Goal: Transaction & Acquisition: Purchase product/service

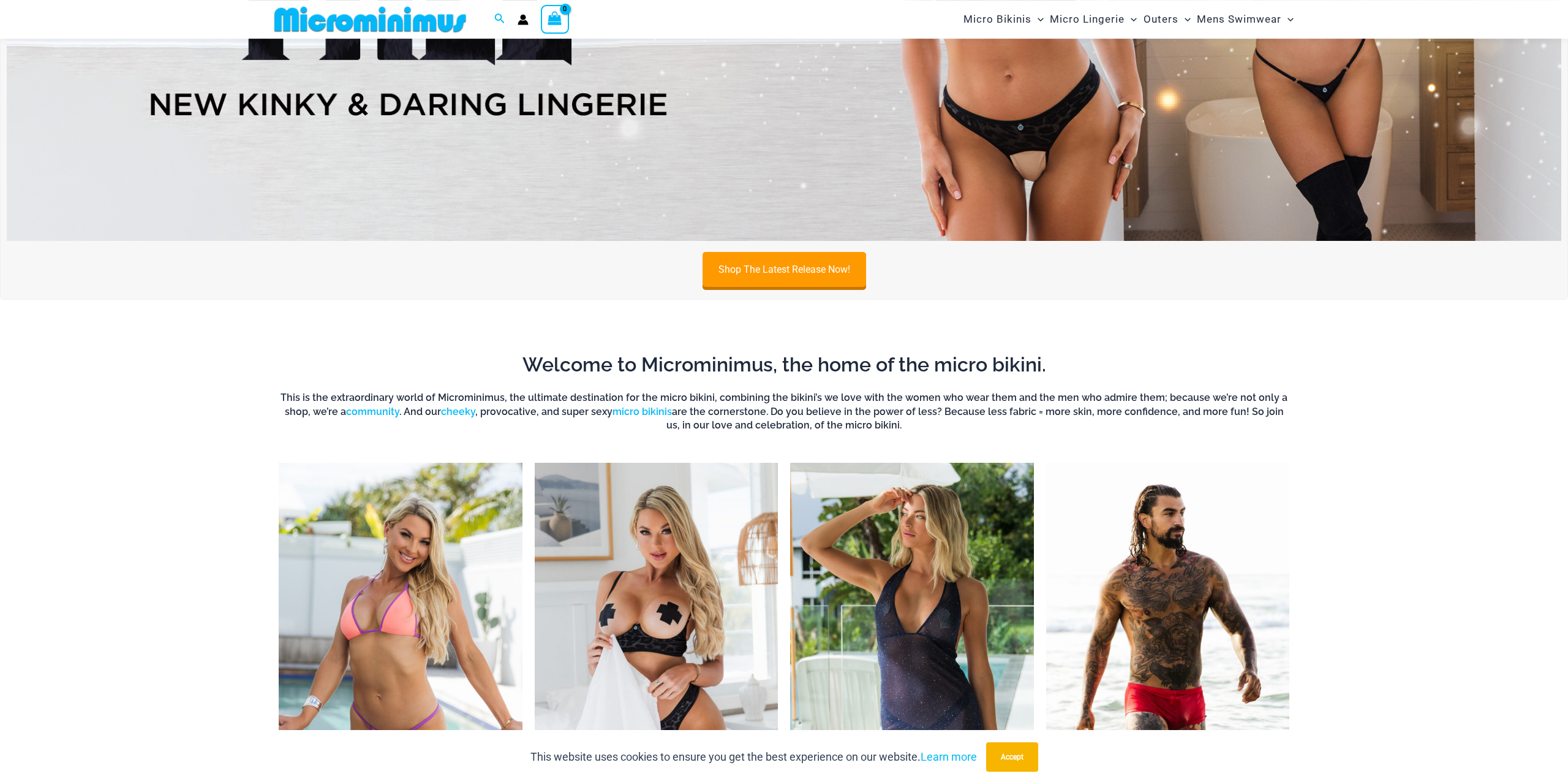
scroll to position [395, 0]
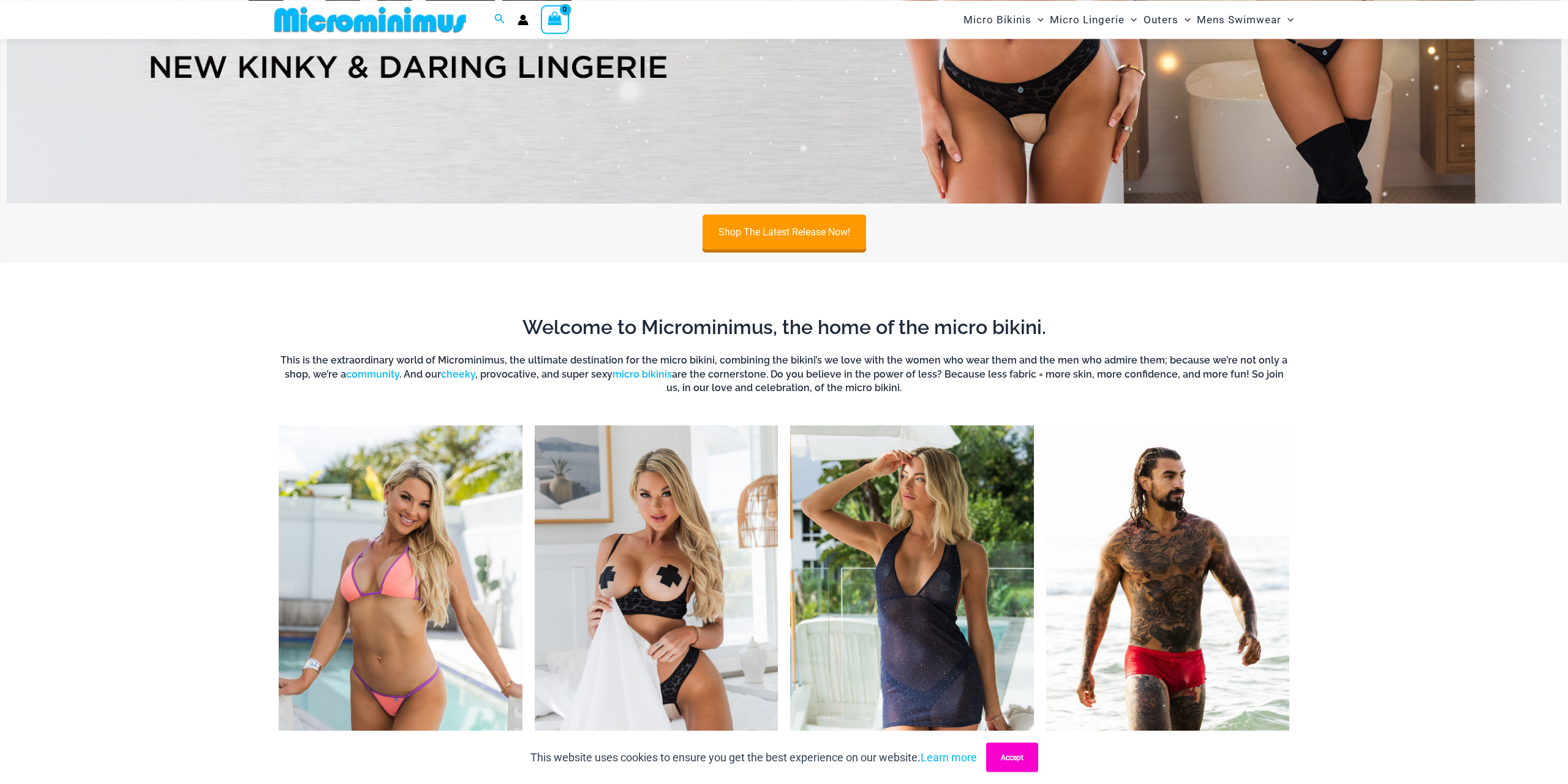
click at [1020, 756] on button "Accept" at bounding box center [1012, 756] width 52 height 29
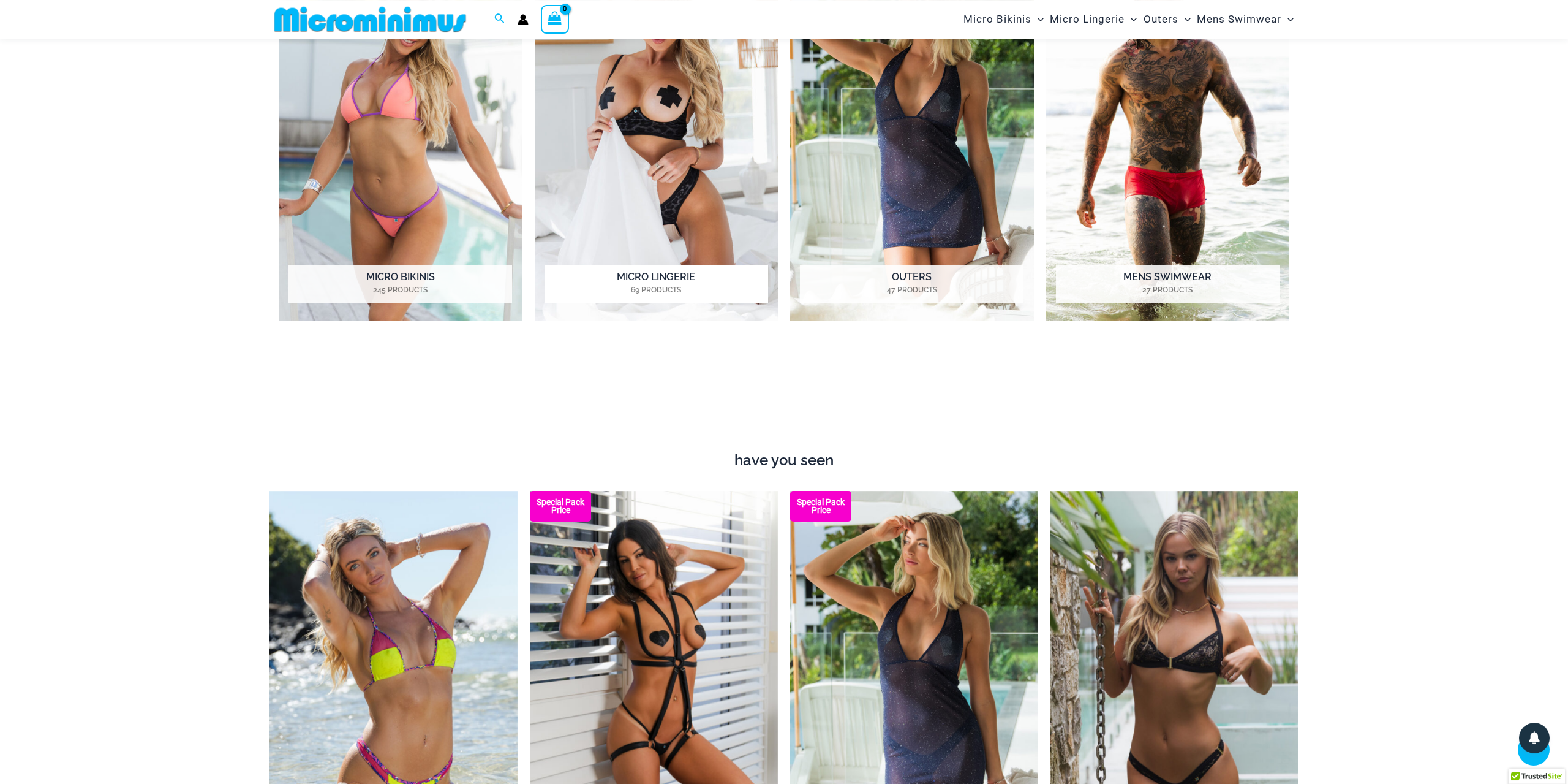
scroll to position [887, 0]
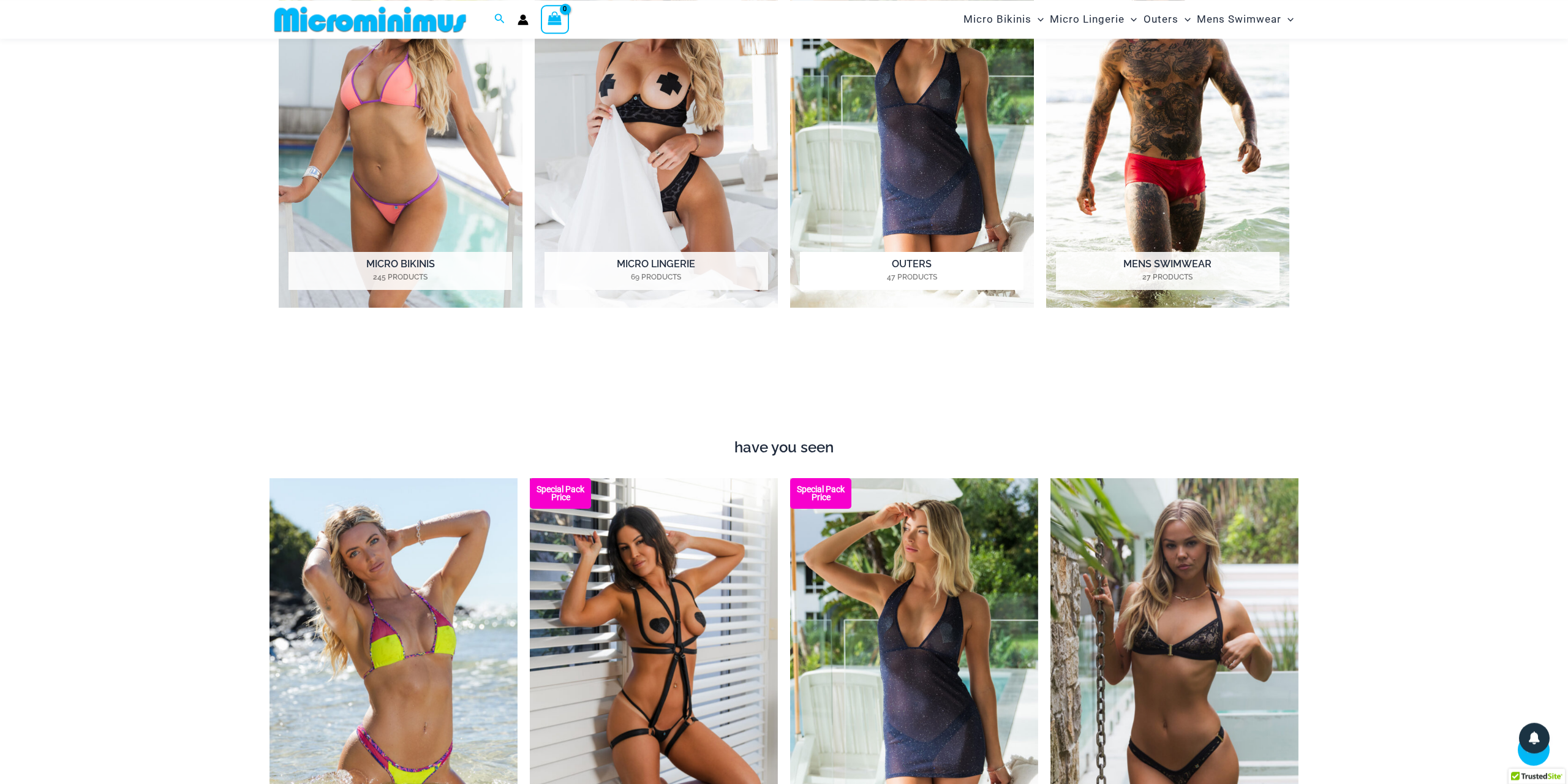
click at [948, 159] on img "Visit product category Outers" at bounding box center [911, 120] width 244 height 374
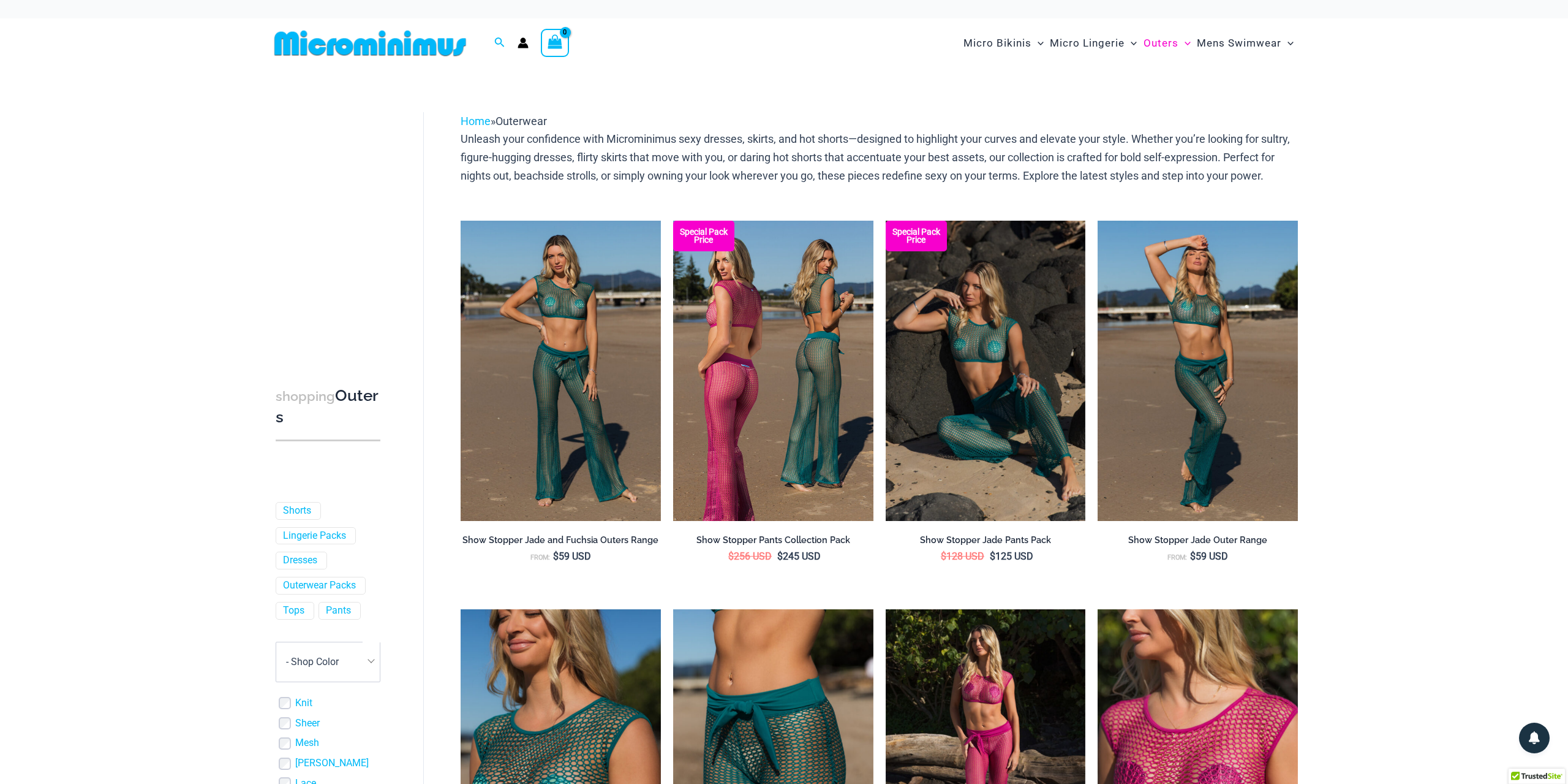
click at [746, 408] on img at bounding box center [774, 370] width 200 height 300
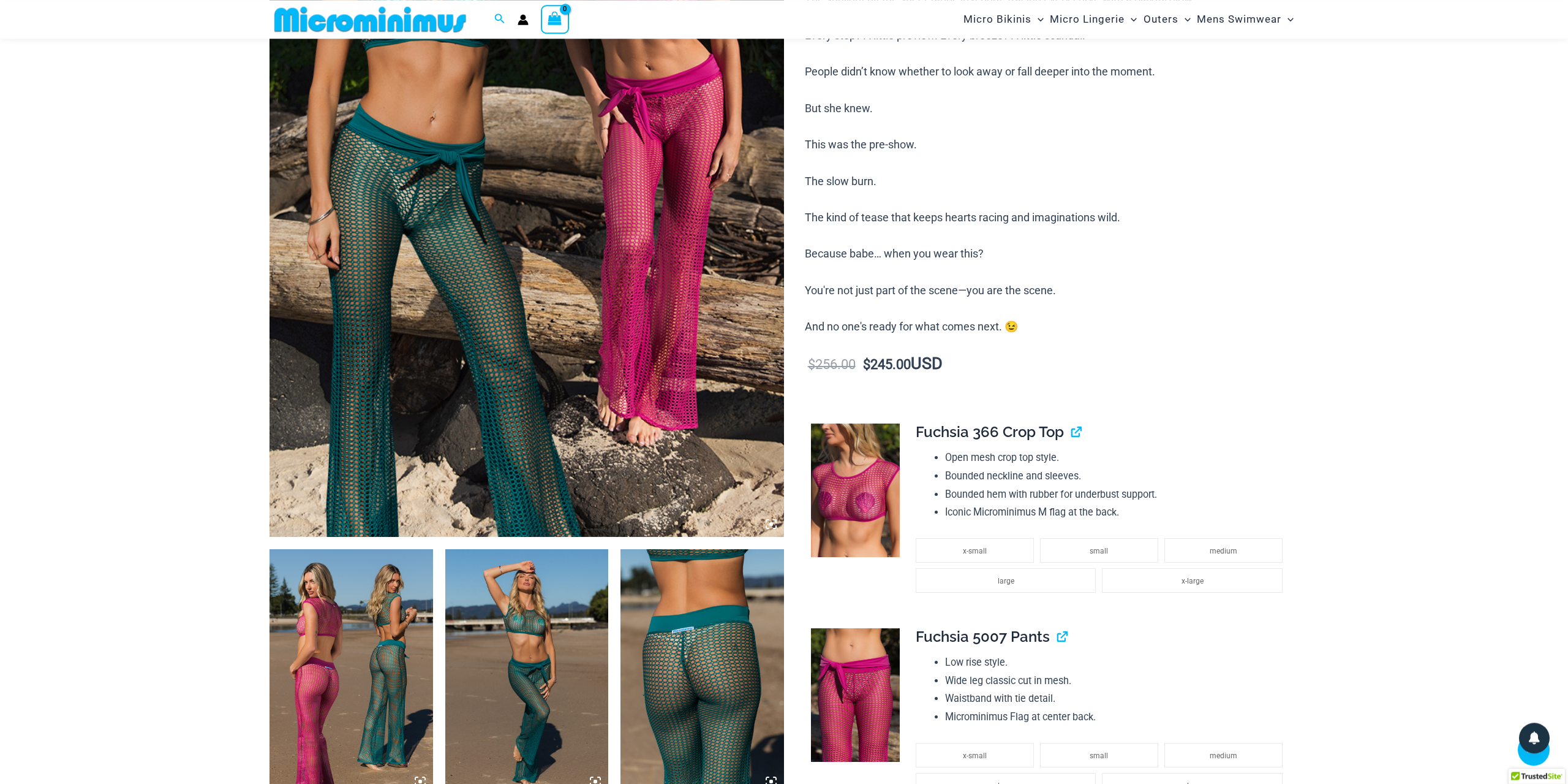
scroll to position [365, 0]
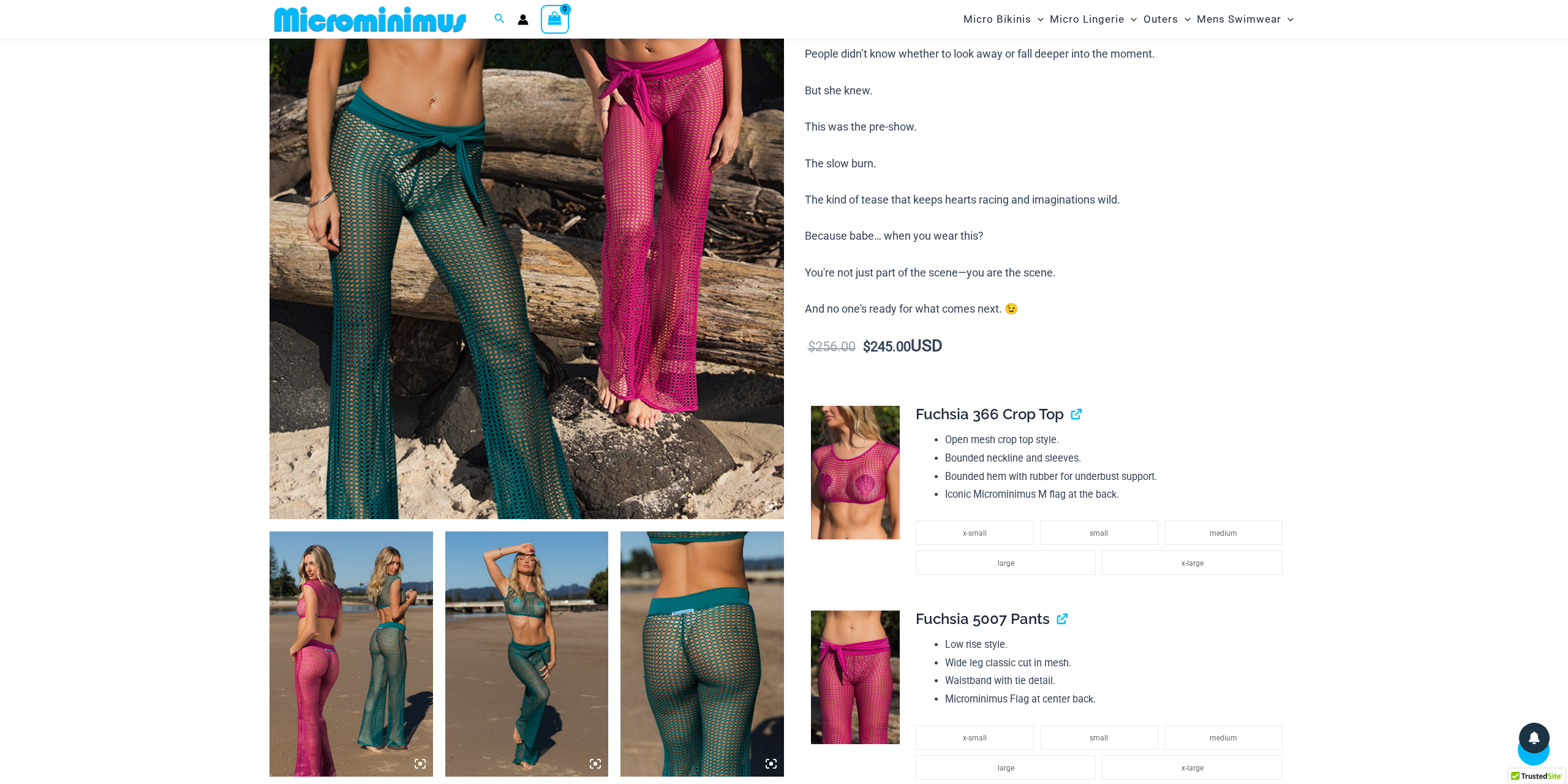
click at [864, 461] on img at bounding box center [856, 472] width 89 height 133
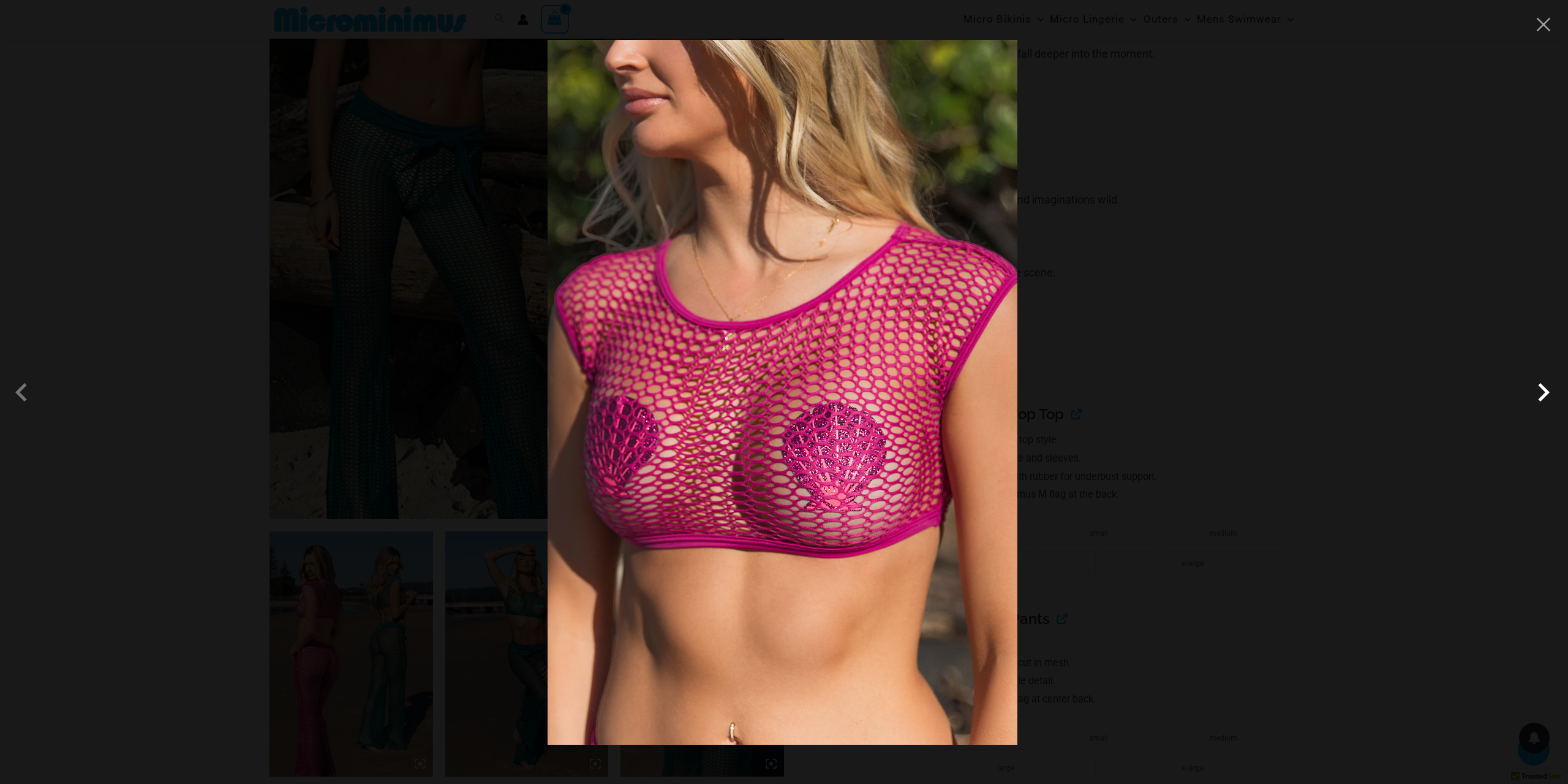
click at [1543, 388] on span at bounding box center [1544, 392] width 37 height 37
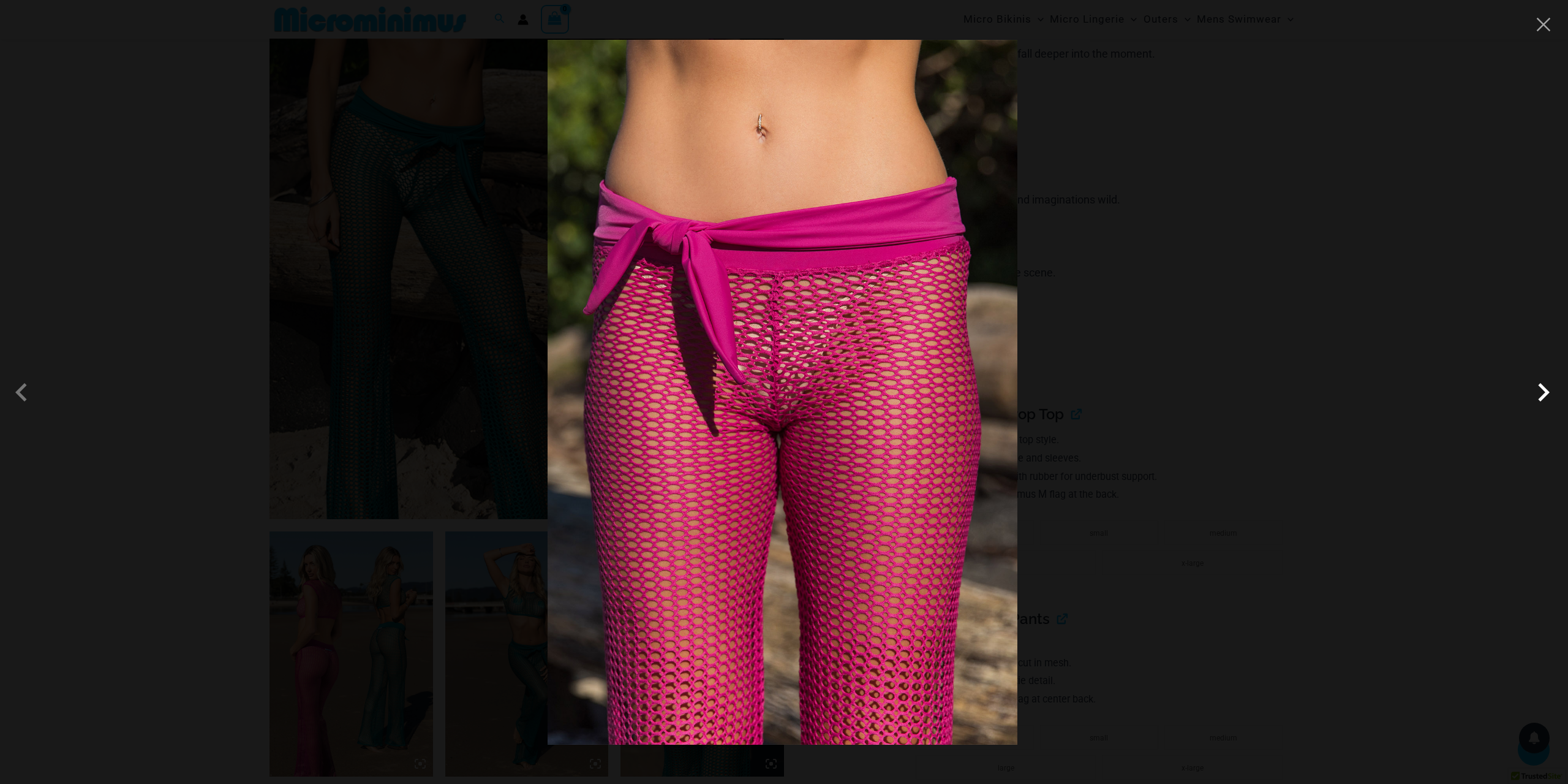
click at [1543, 388] on span at bounding box center [1544, 392] width 37 height 37
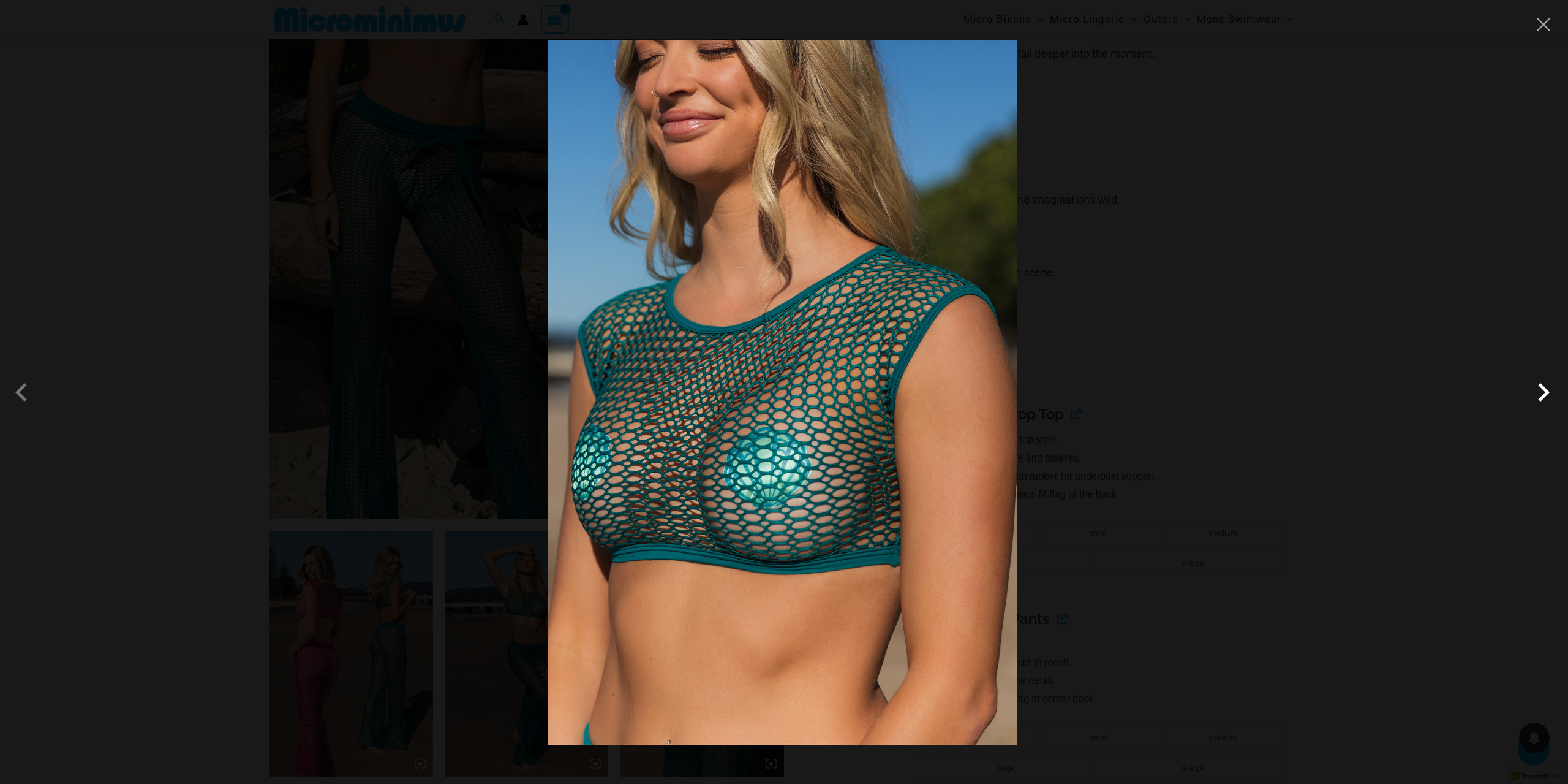
click at [1543, 388] on span at bounding box center [1544, 392] width 37 height 37
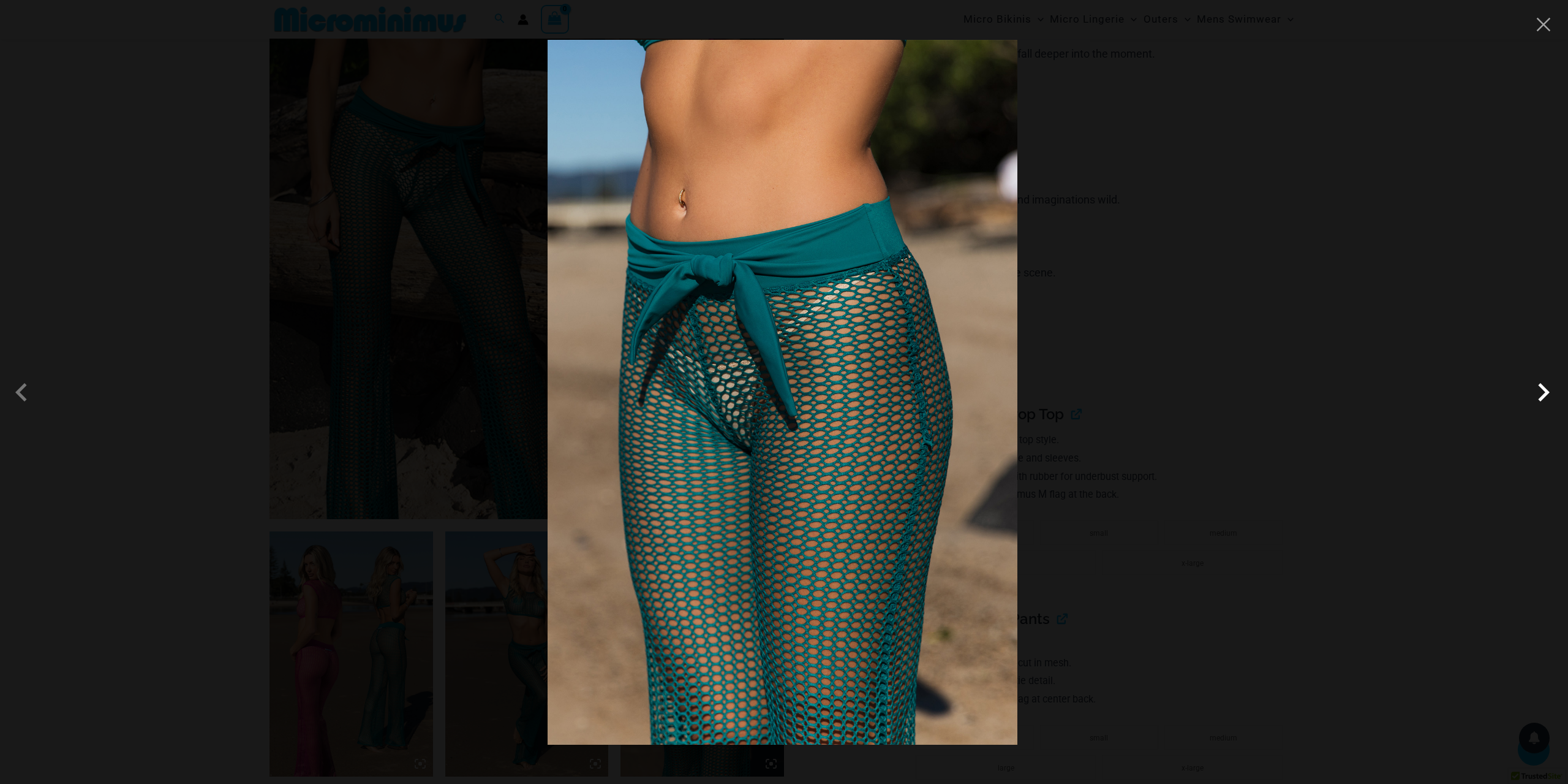
click at [1542, 388] on span at bounding box center [1544, 392] width 37 height 37
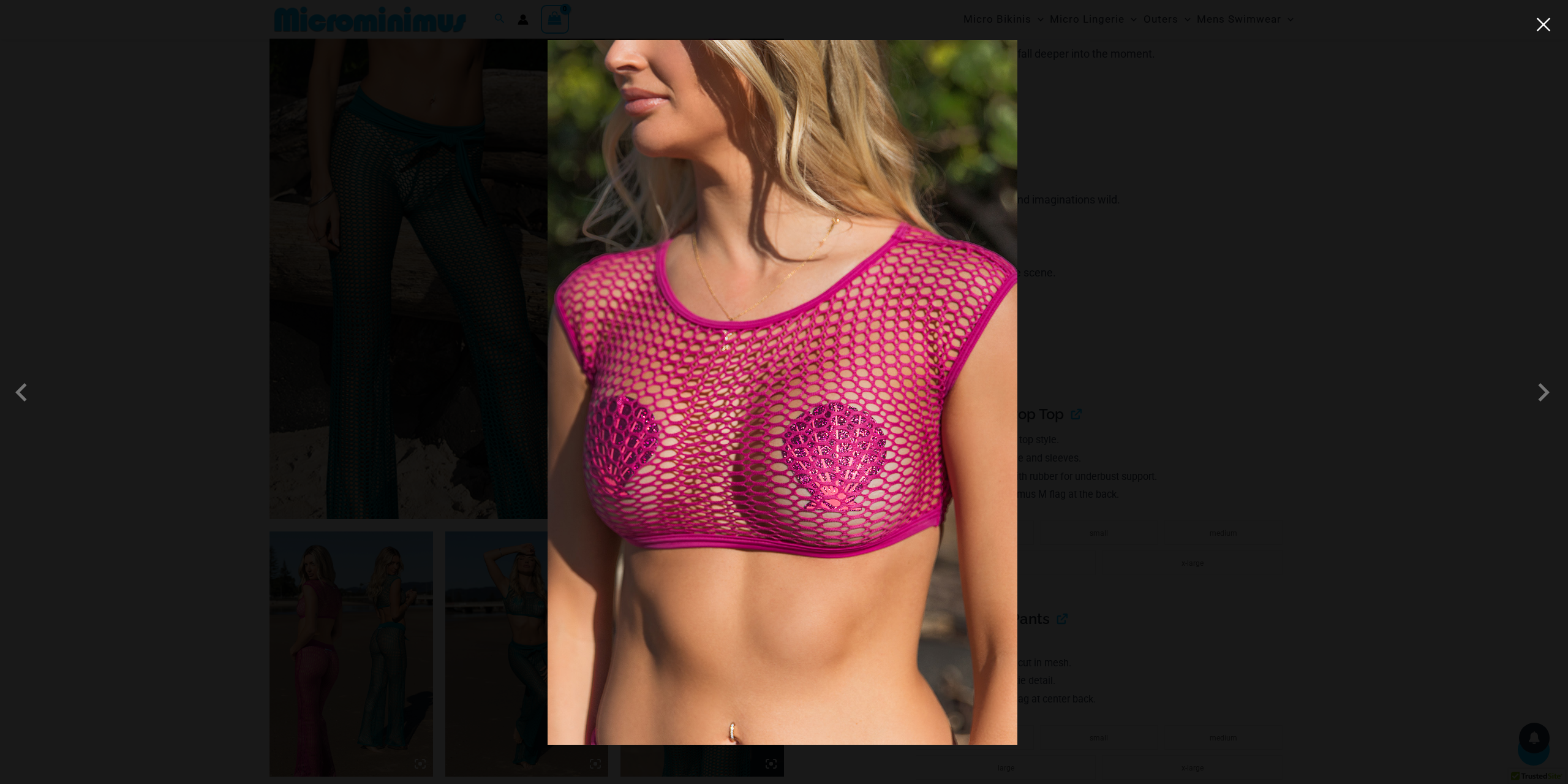
click at [1550, 24] on button "Close" at bounding box center [1543, 24] width 18 height 18
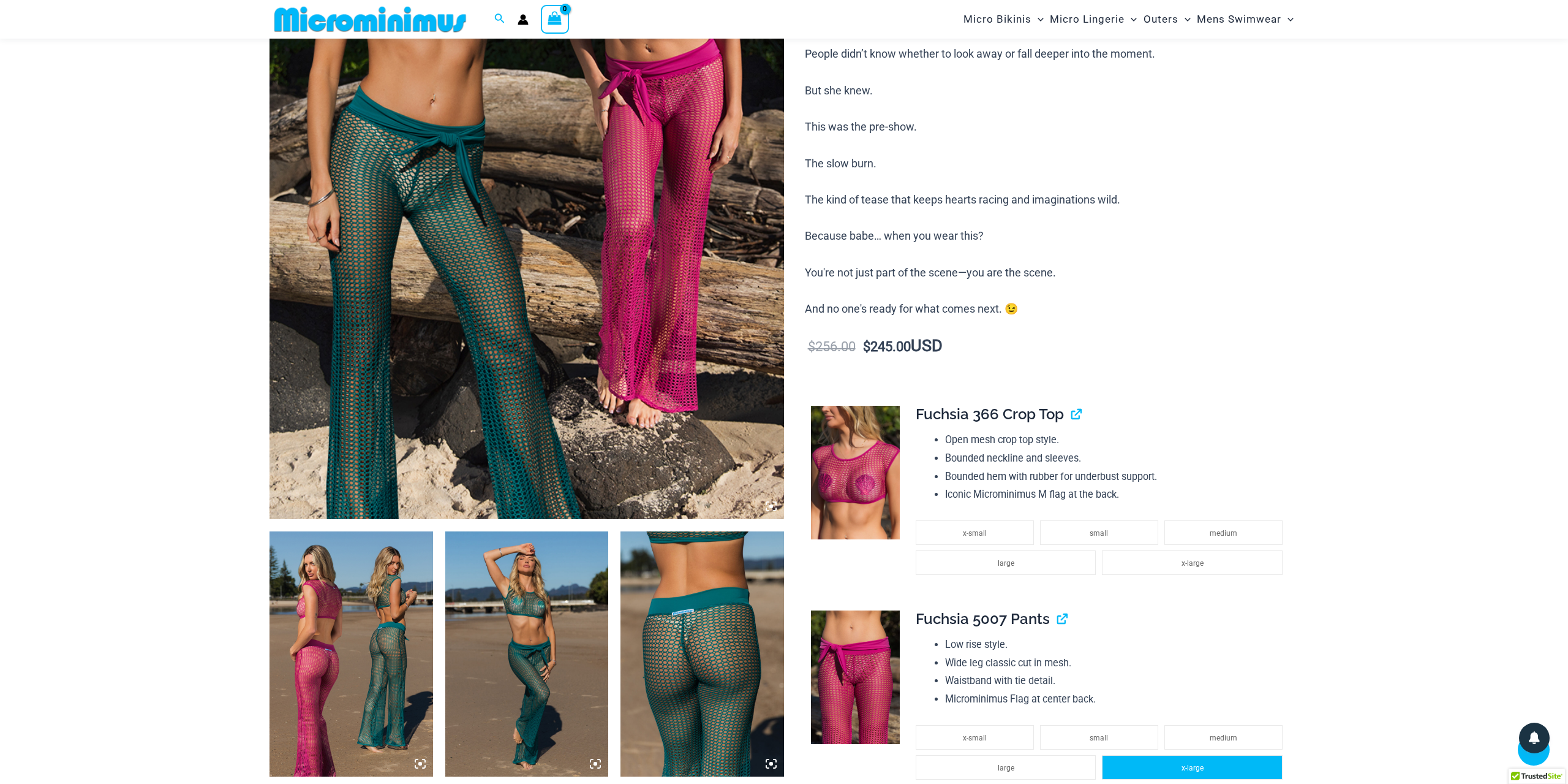
scroll to position [401, 0]
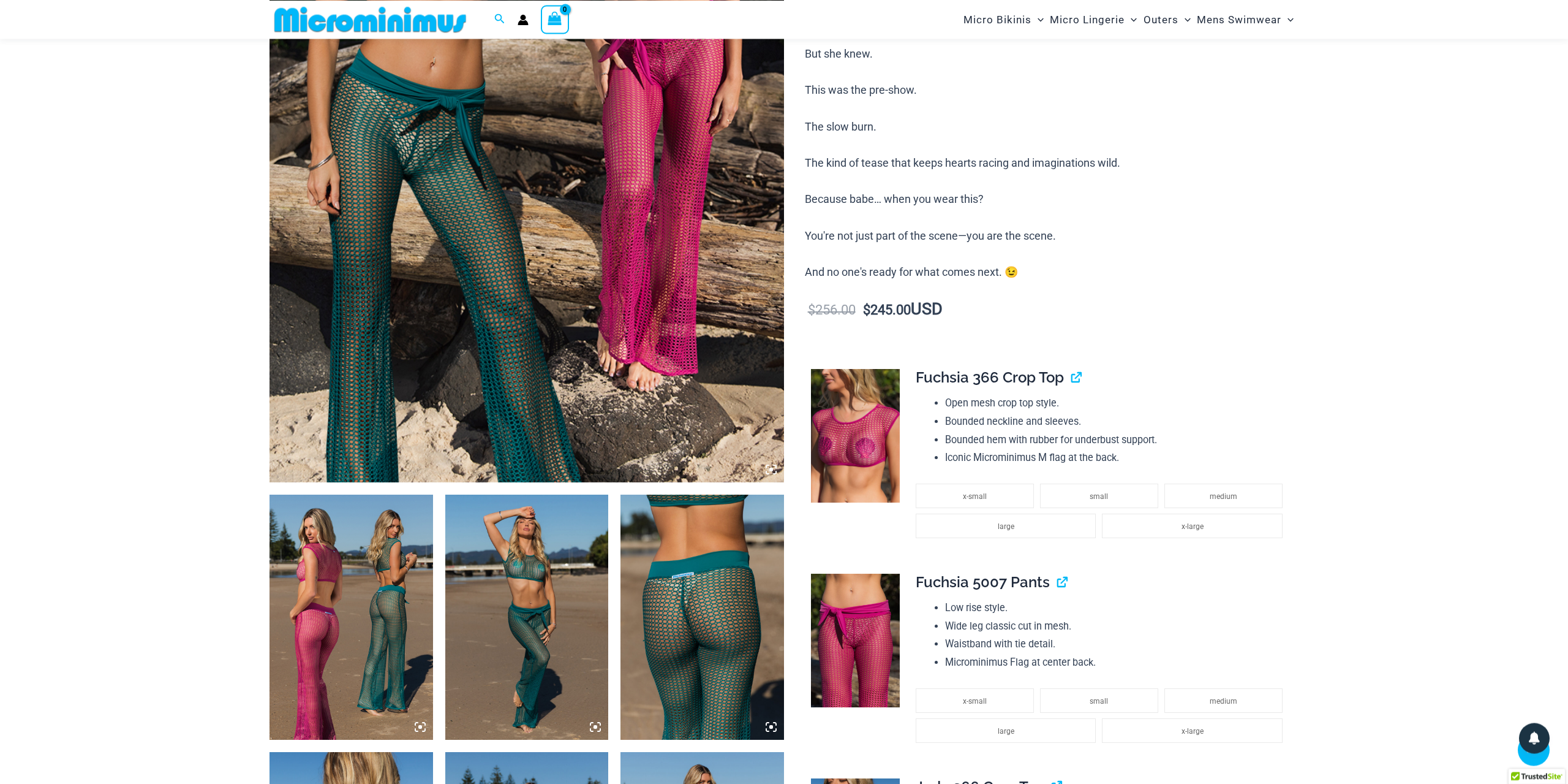
click at [714, 656] on img at bounding box center [702, 617] width 164 height 245
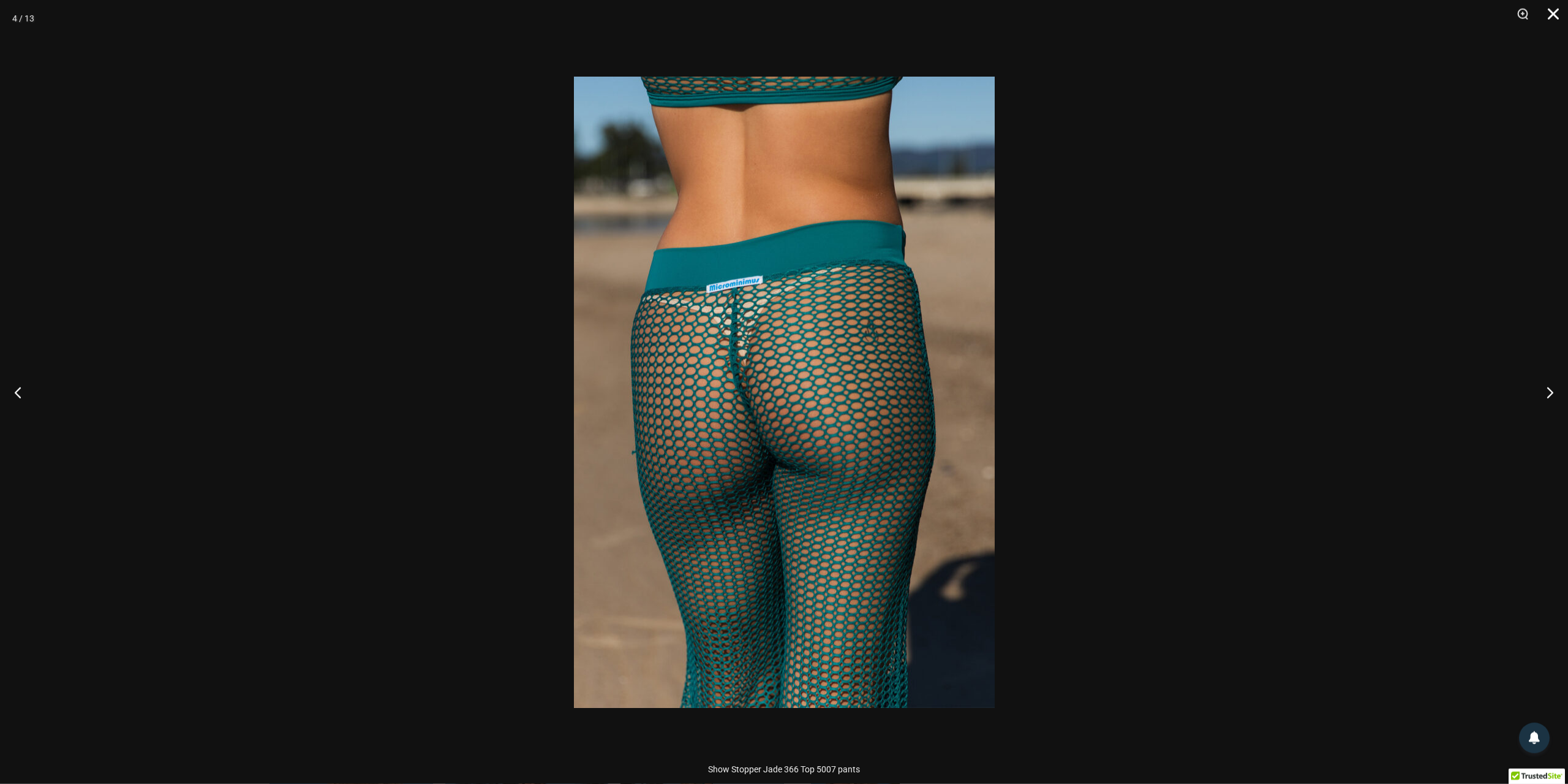
click at [1551, 7] on button "Close" at bounding box center [1549, 18] width 31 height 37
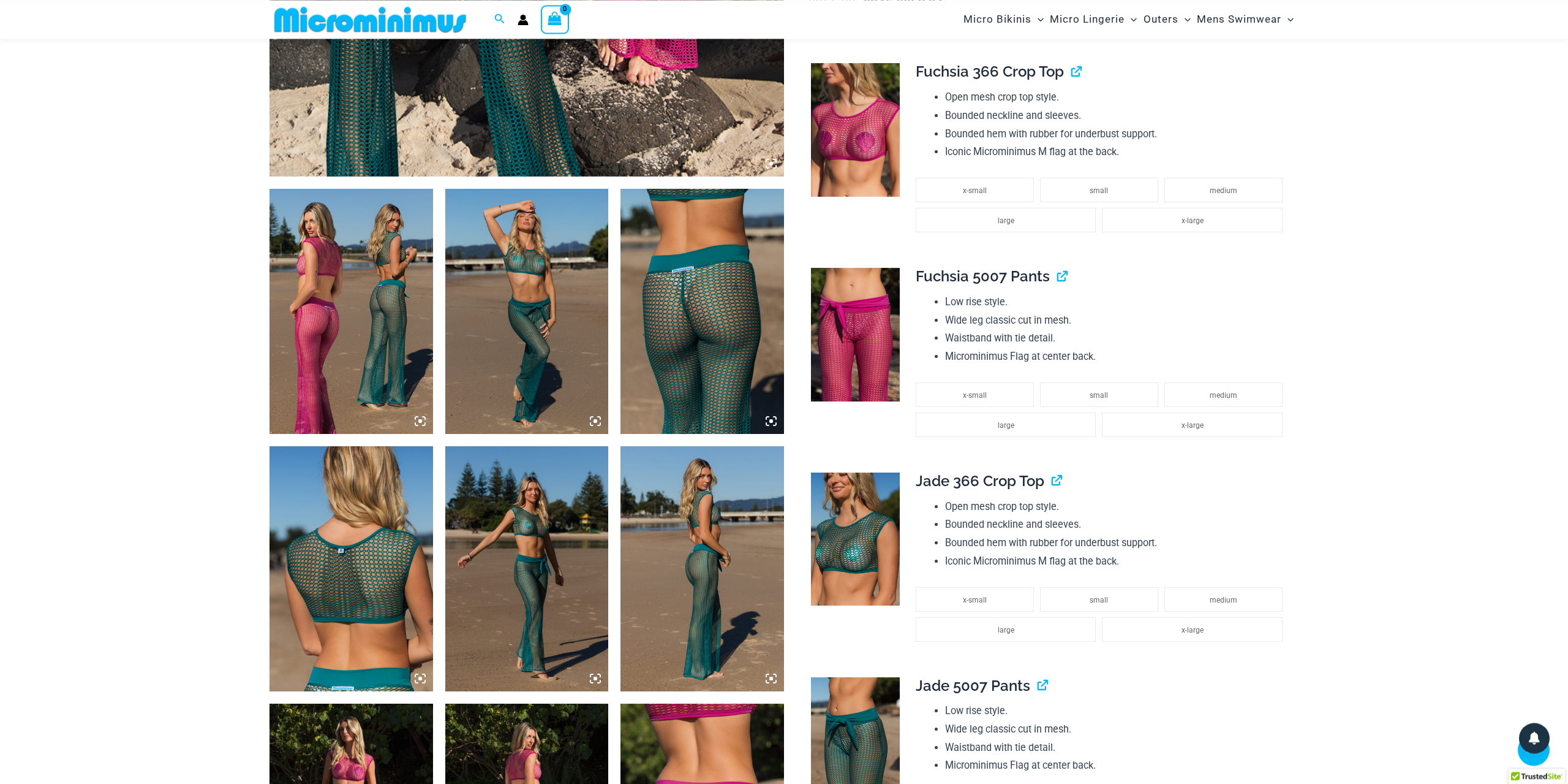
scroll to position [711, 0]
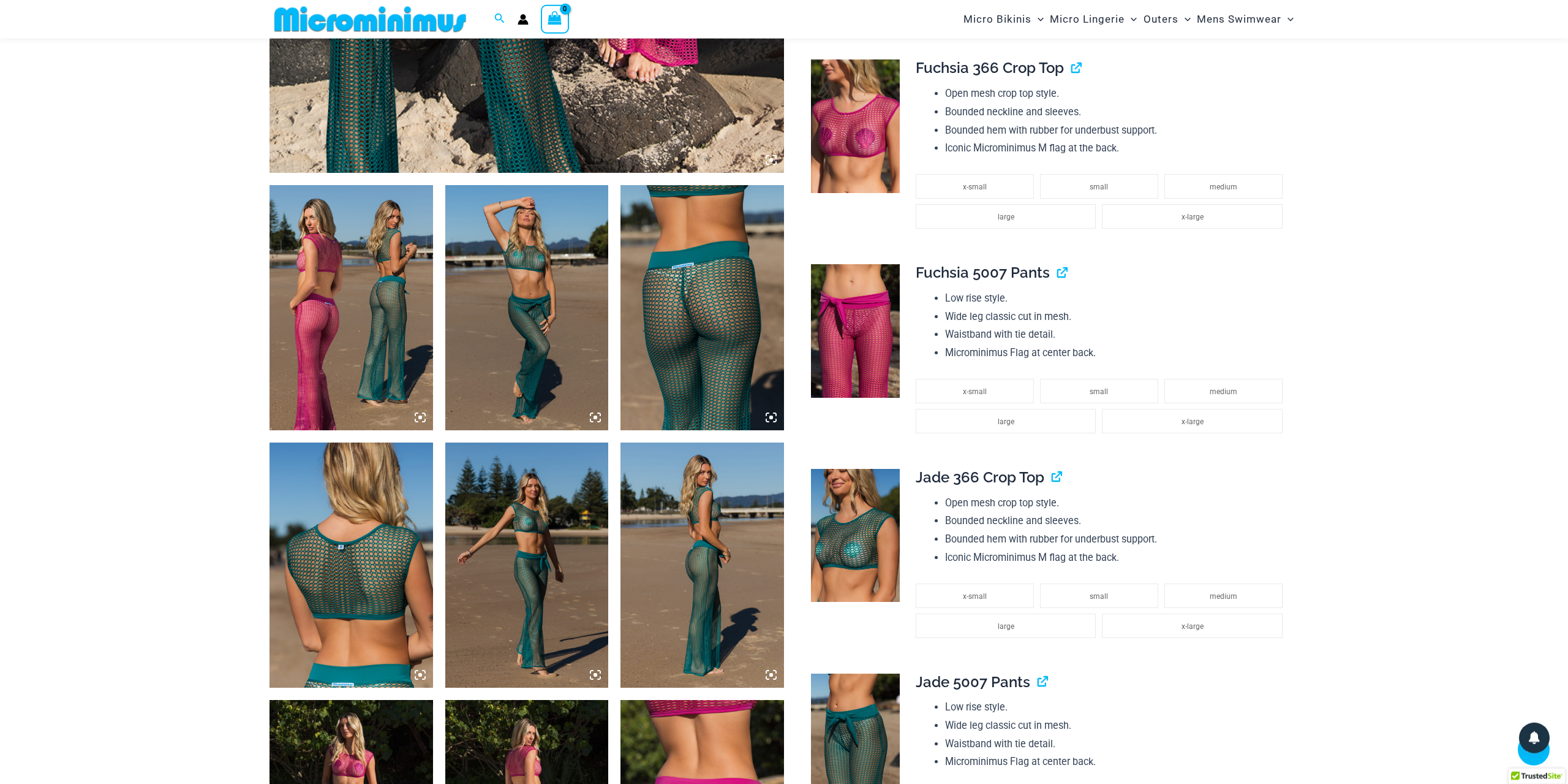
click at [683, 608] on img at bounding box center [702, 565] width 164 height 245
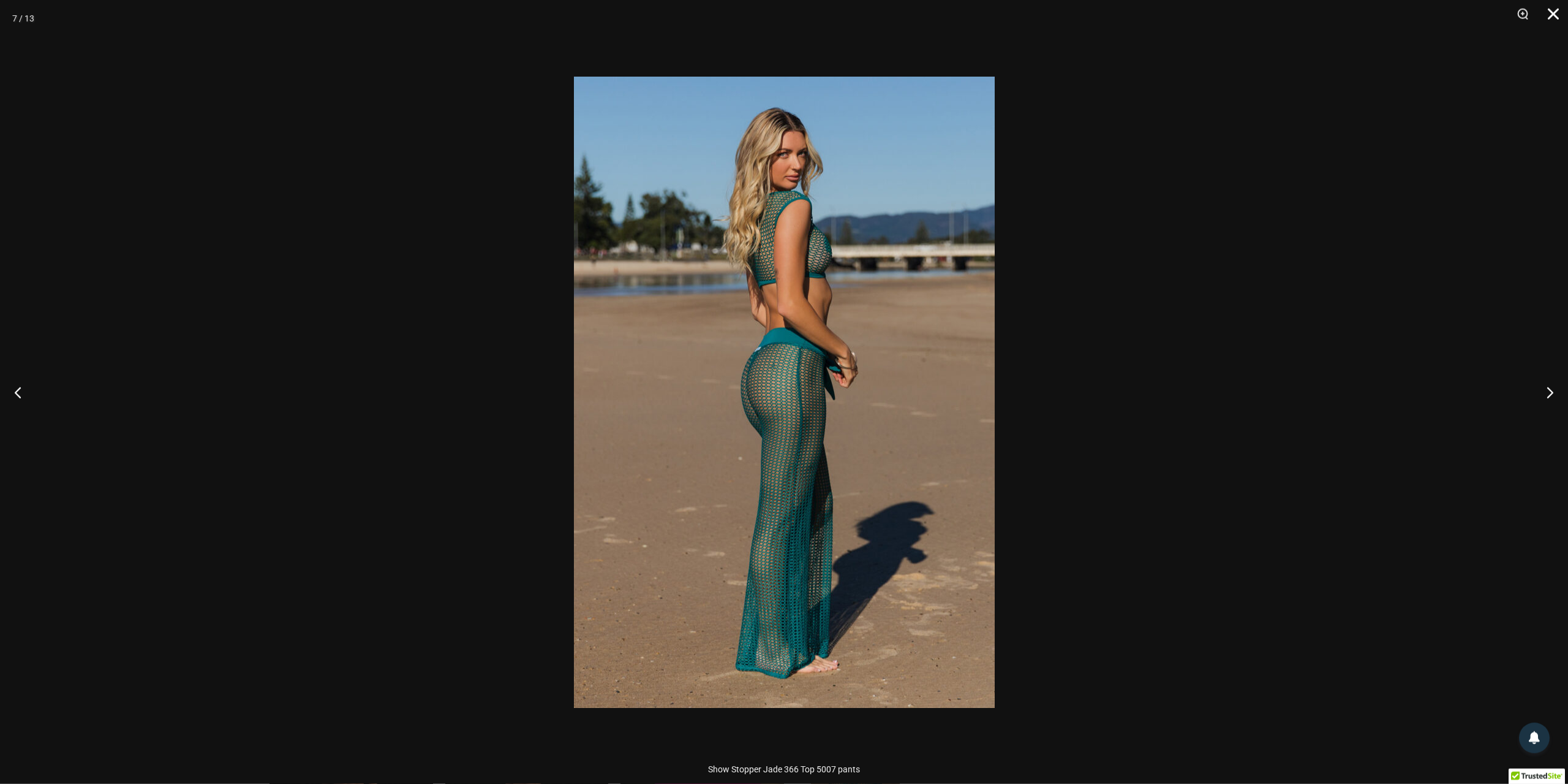
click at [1557, 6] on button "Close" at bounding box center [1549, 18] width 31 height 37
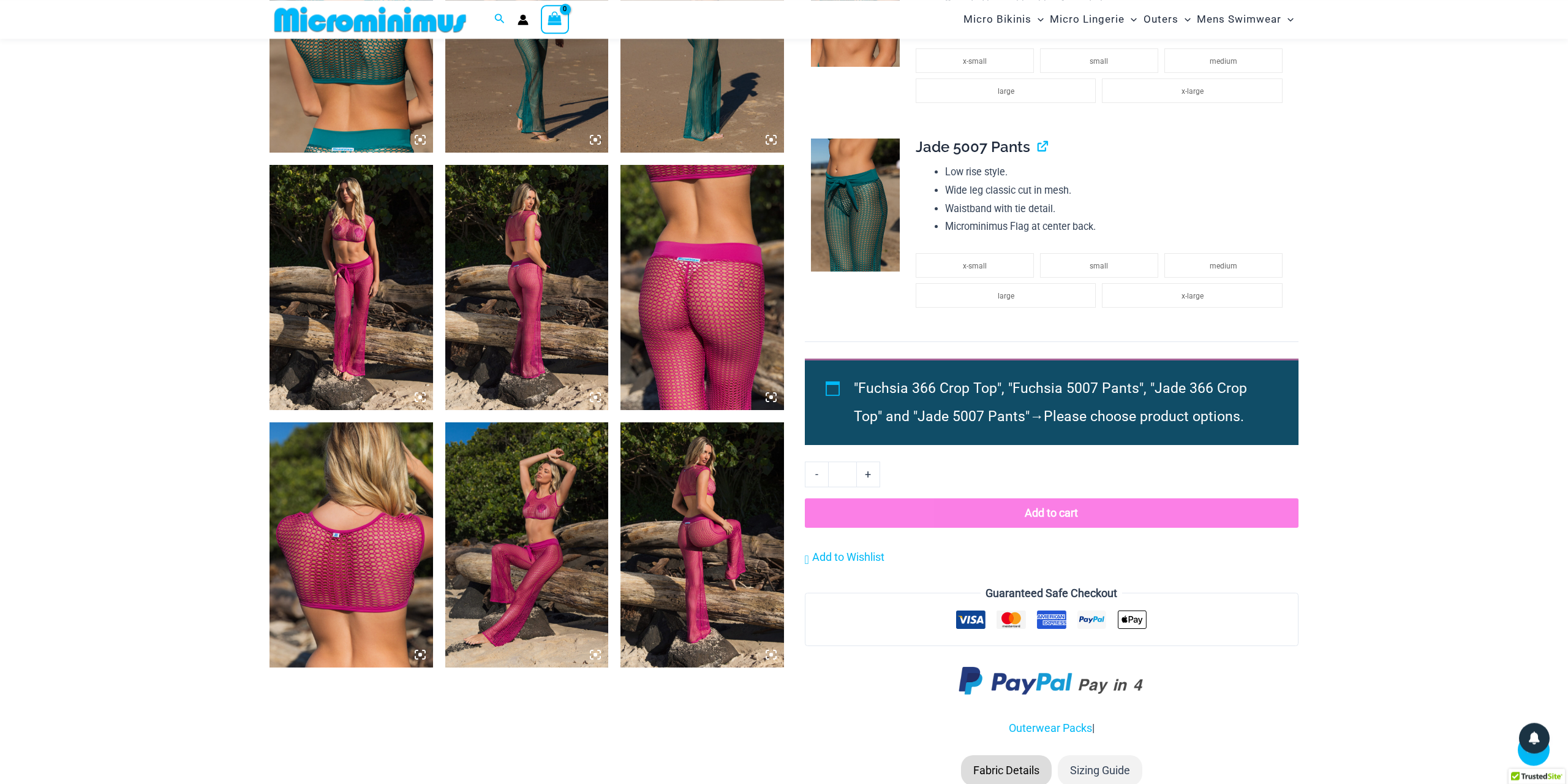
scroll to position [1277, 0]
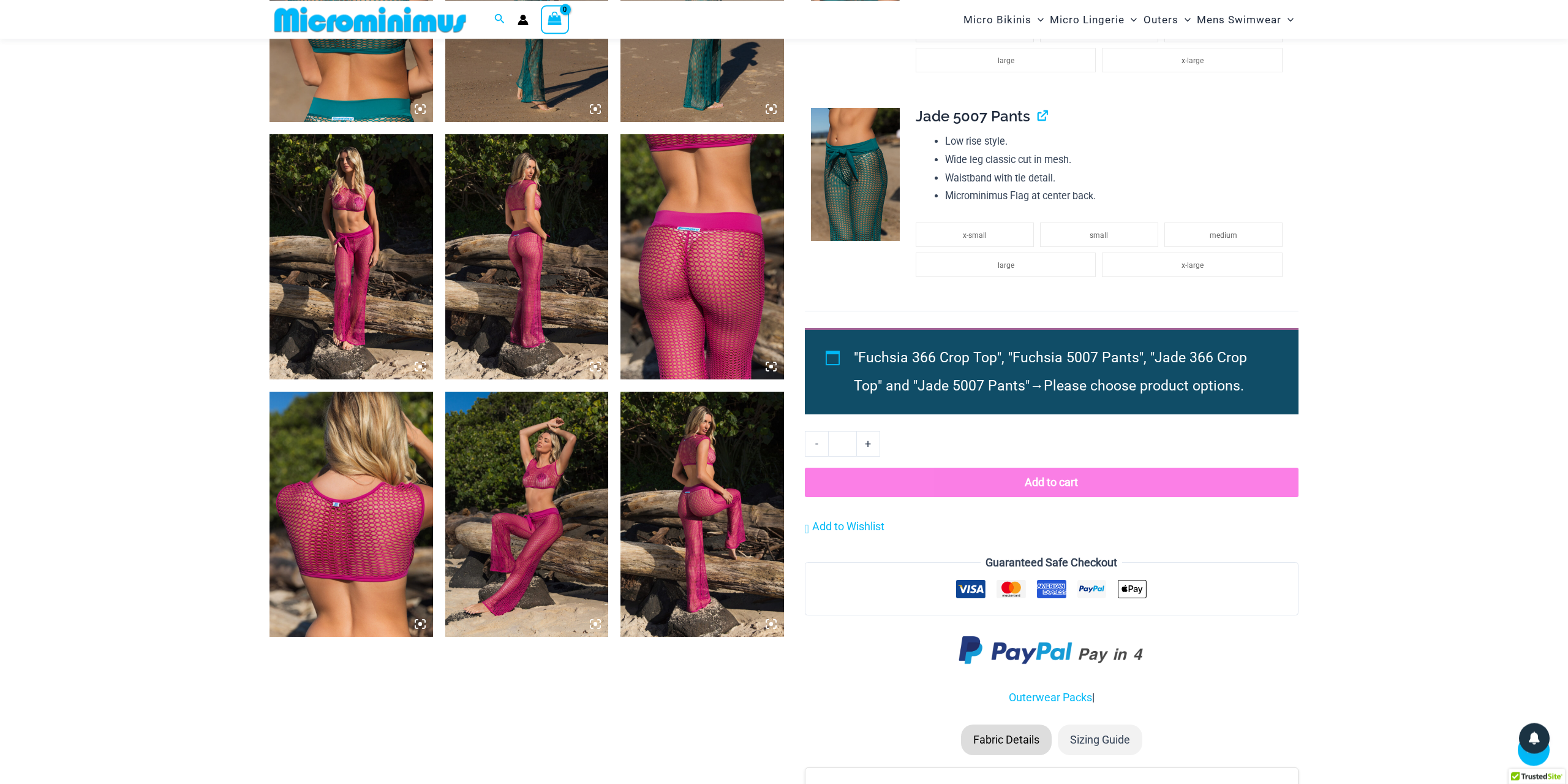
click at [689, 502] on img at bounding box center [702, 514] width 164 height 245
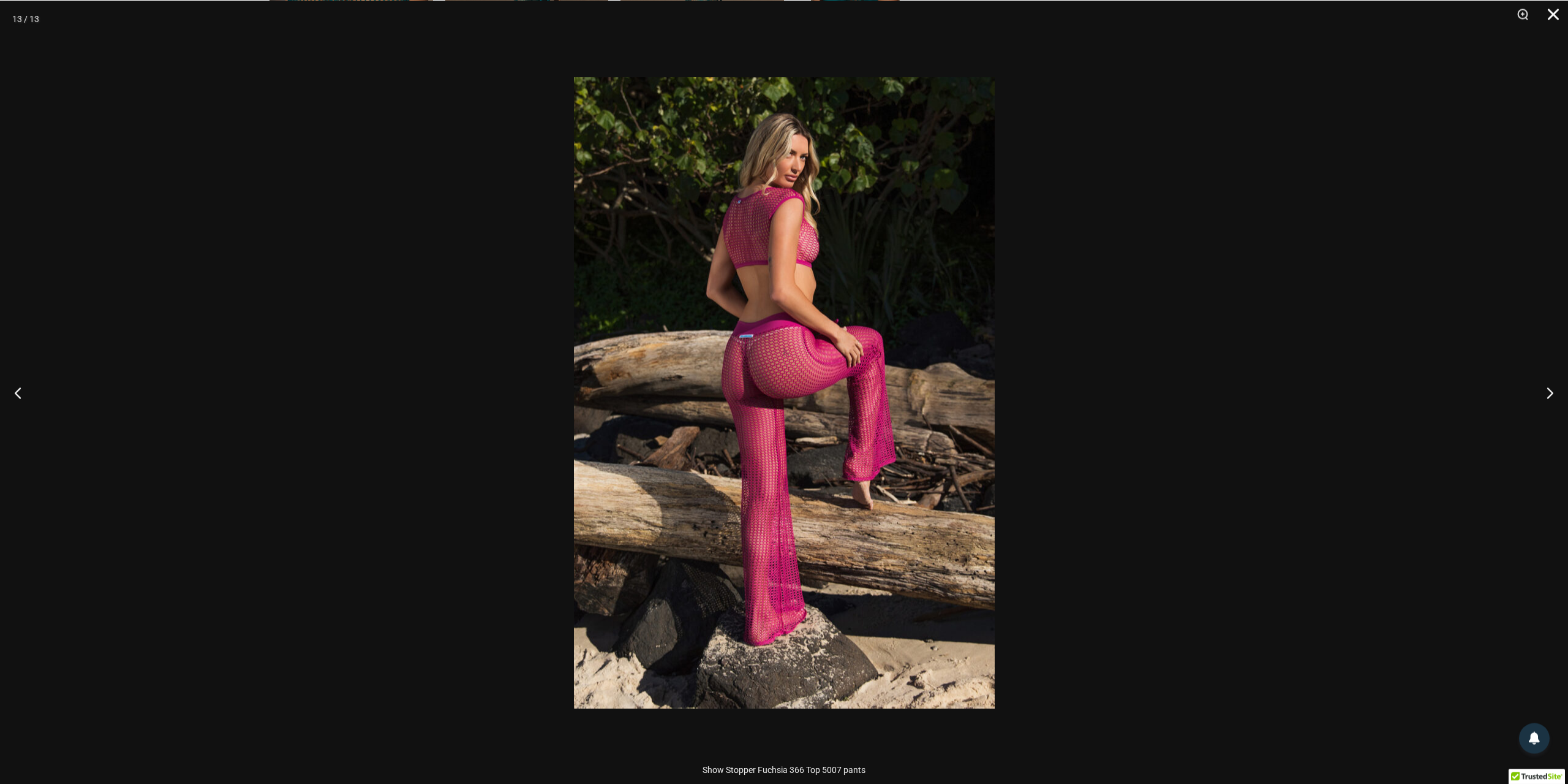
click at [1553, 8] on button "Close" at bounding box center [1549, 18] width 31 height 37
